Goal: Task Accomplishment & Management: Use online tool/utility

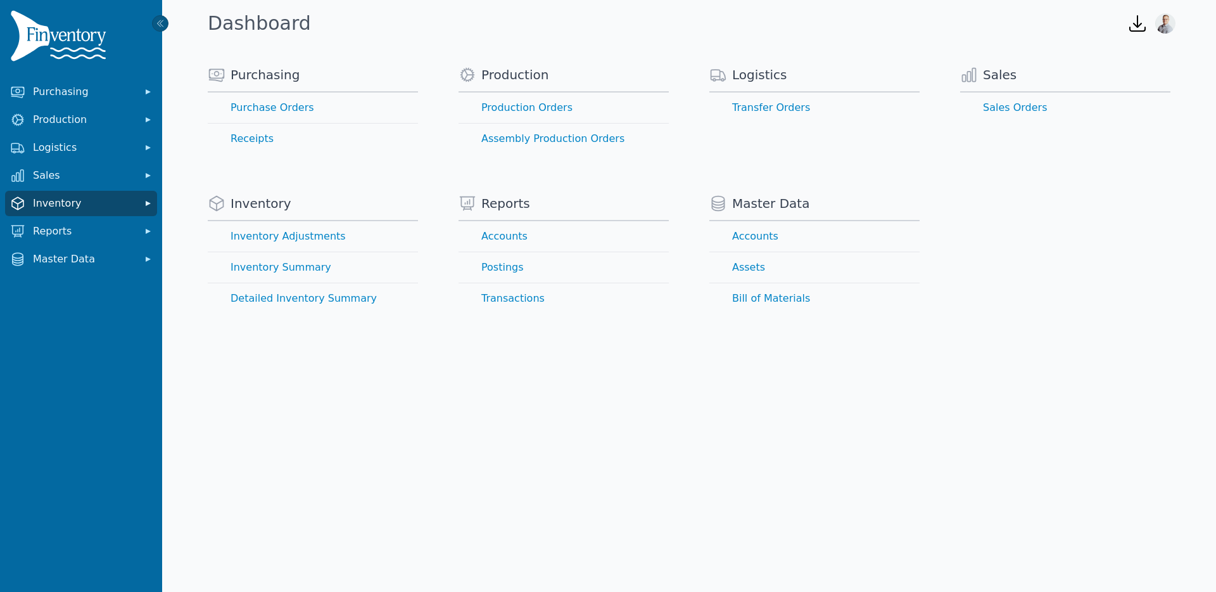
click at [55, 193] on button "Inventory" at bounding box center [81, 203] width 152 height 25
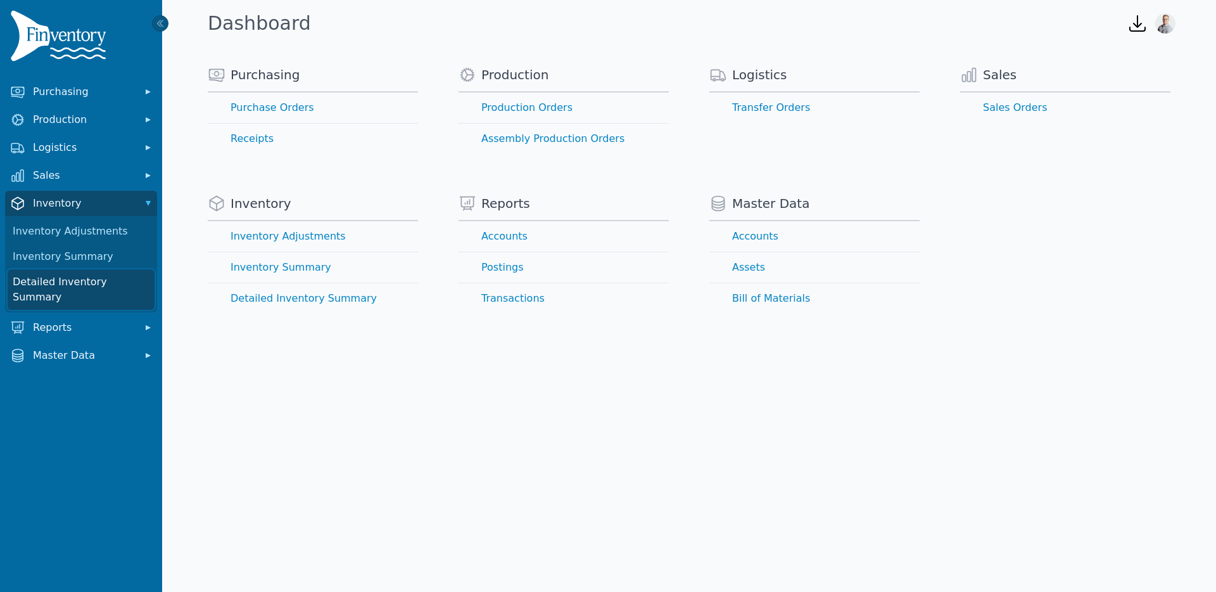
click at [58, 279] on link "Detailed Inventory Summary" at bounding box center [81, 289] width 147 height 41
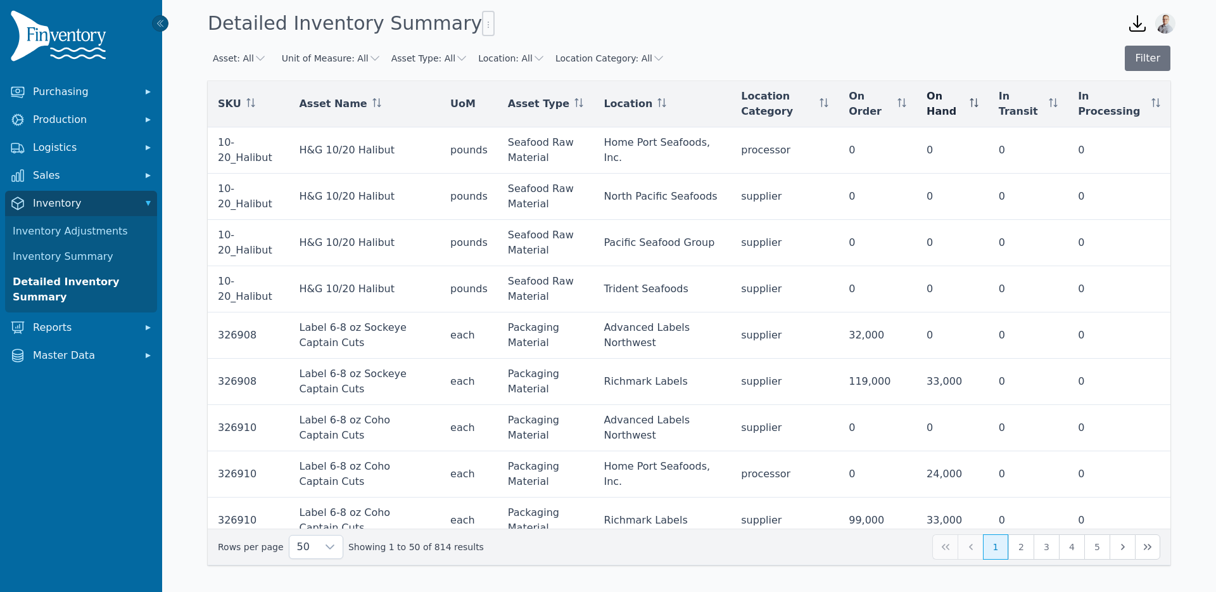
click at [979, 101] on icon at bounding box center [974, 102] width 9 height 9
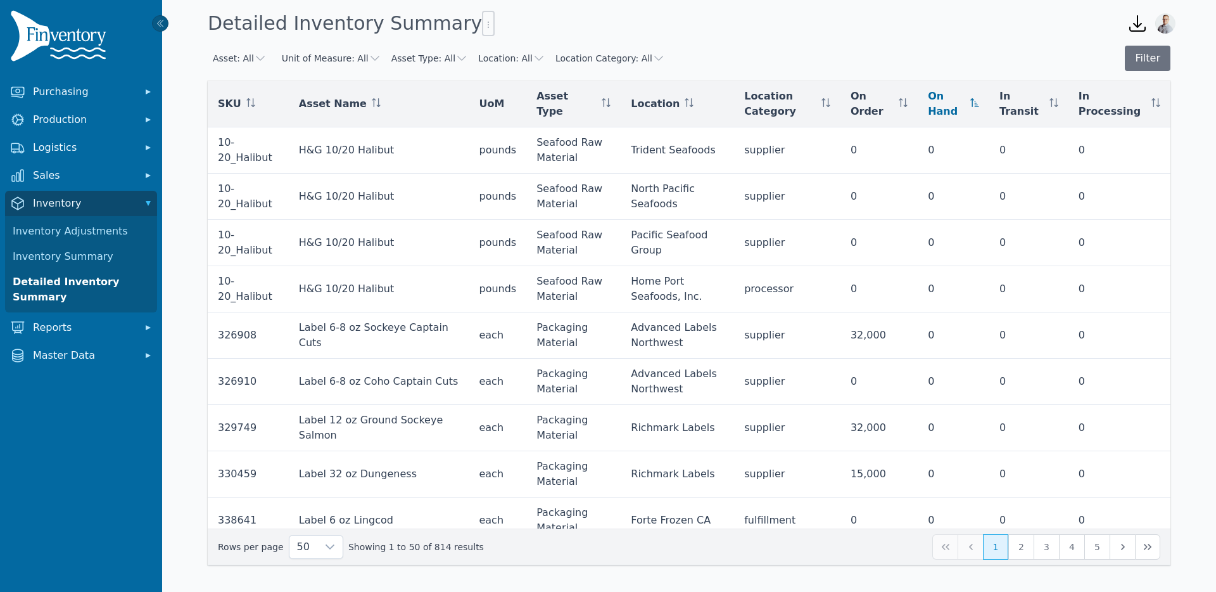
click at [980, 101] on icon at bounding box center [975, 102] width 9 height 9
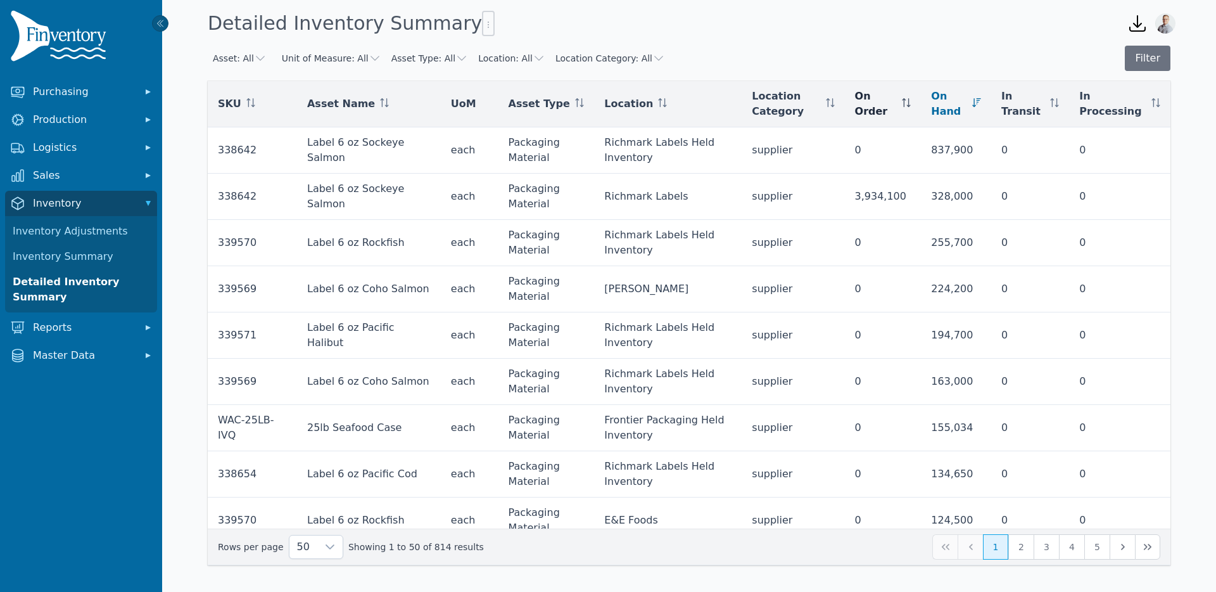
click at [911, 108] on span at bounding box center [906, 103] width 9 height 15
